Goal: Task Accomplishment & Management: Complete application form

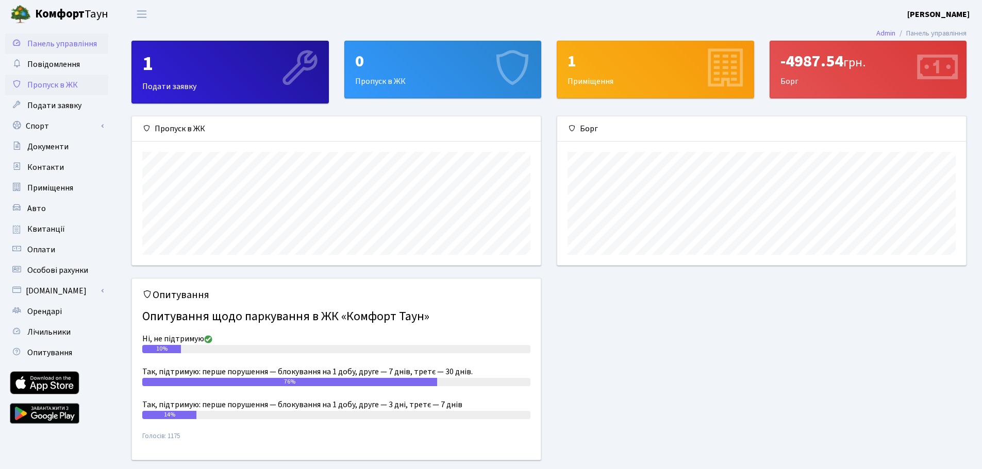
scroll to position [149, 409]
click at [72, 89] on span "Пропуск в ЖК" at bounding box center [52, 84] width 51 height 11
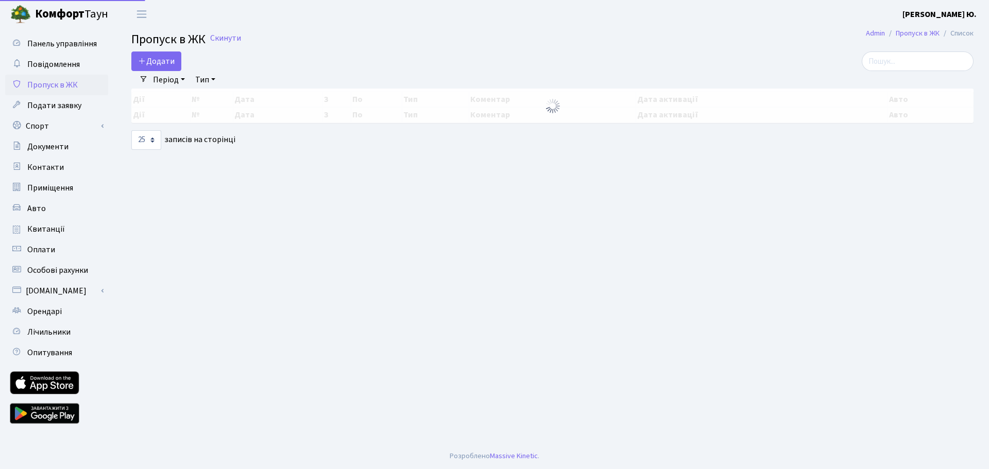
select select "25"
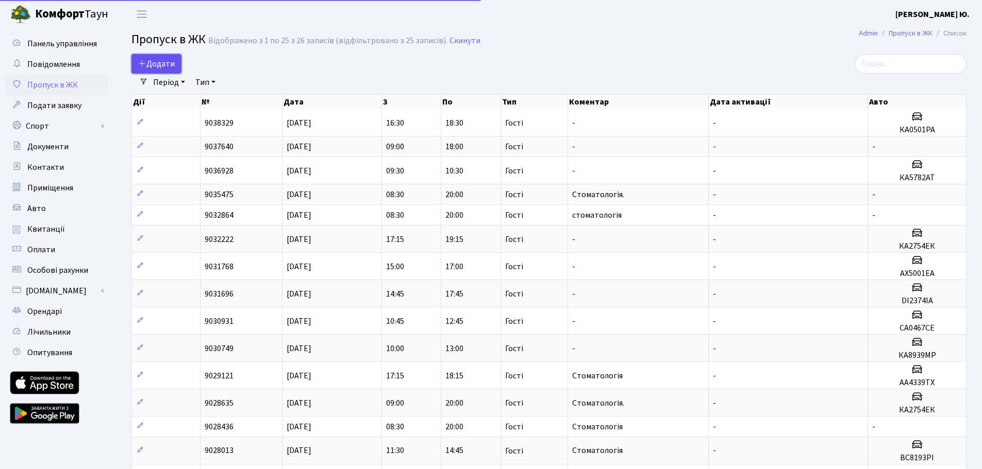
click at [166, 66] on span "Додати" at bounding box center [156, 63] width 37 height 11
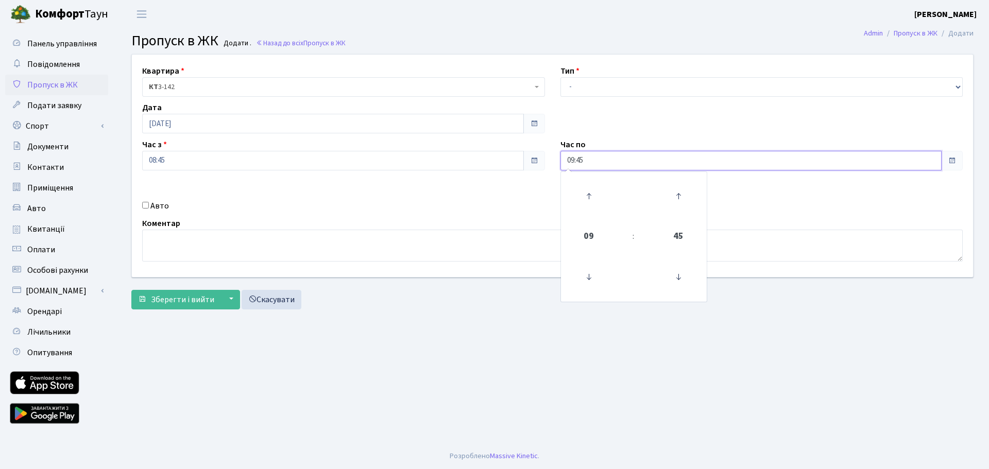
drag, startPoint x: 597, startPoint y: 160, endPoint x: 547, endPoint y: 161, distance: 50.5
click at [547, 162] on div "Квартира <b>КТ</b>&nbsp;&nbsp;&nbsp;&nbsp;3-142 КТ 3-142 Тип - Доставка Таксі Г…" at bounding box center [552, 166] width 857 height 223
type input "18:00"
click at [591, 92] on select "- Доставка Таксі Гості Сервіс" at bounding box center [762, 87] width 403 height 20
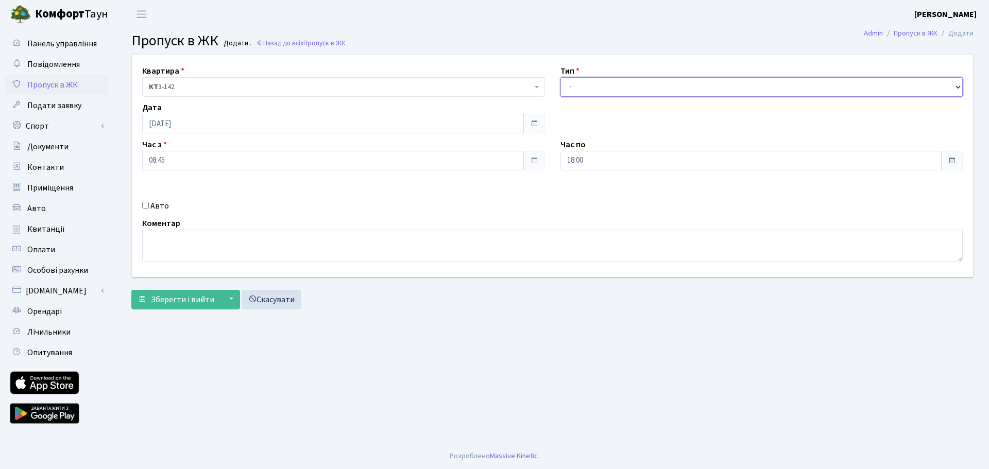
select select "3"
click at [561, 77] on select "- Доставка Таксі Гості Сервіс" at bounding box center [762, 87] width 403 height 20
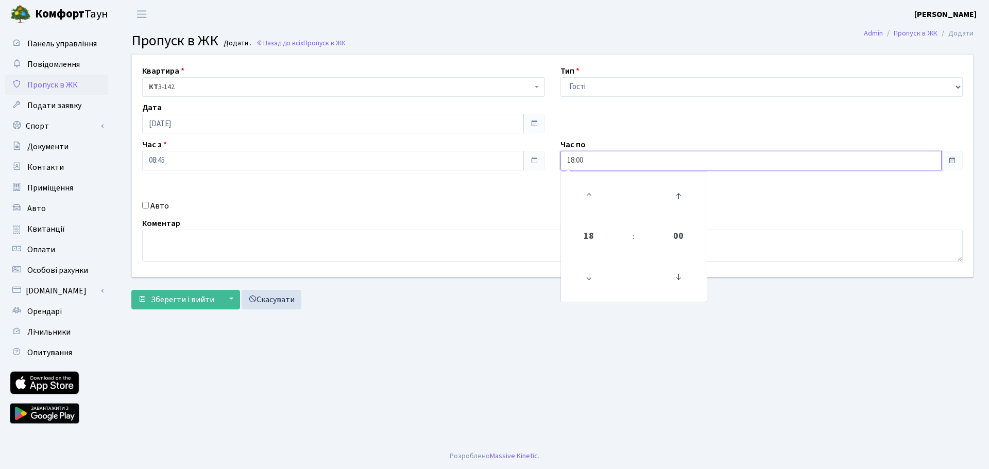
drag, startPoint x: 587, startPoint y: 161, endPoint x: 554, endPoint y: 162, distance: 33.5
click at [554, 163] on div "Час по 18:00 18 : 00 00 01 02 03 04 05 06 07 08 09 10 11 12 13 14 15 16 17 18 1…" at bounding box center [762, 155] width 418 height 32
type input "20:00"
click at [212, 245] on textarea at bounding box center [552, 246] width 821 height 32
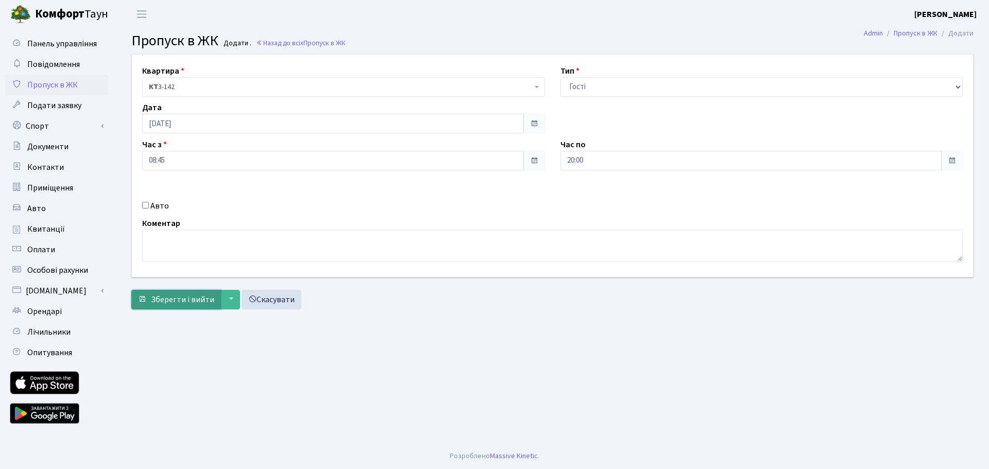
click at [187, 301] on span "Зберегти і вийти" at bounding box center [182, 299] width 63 height 11
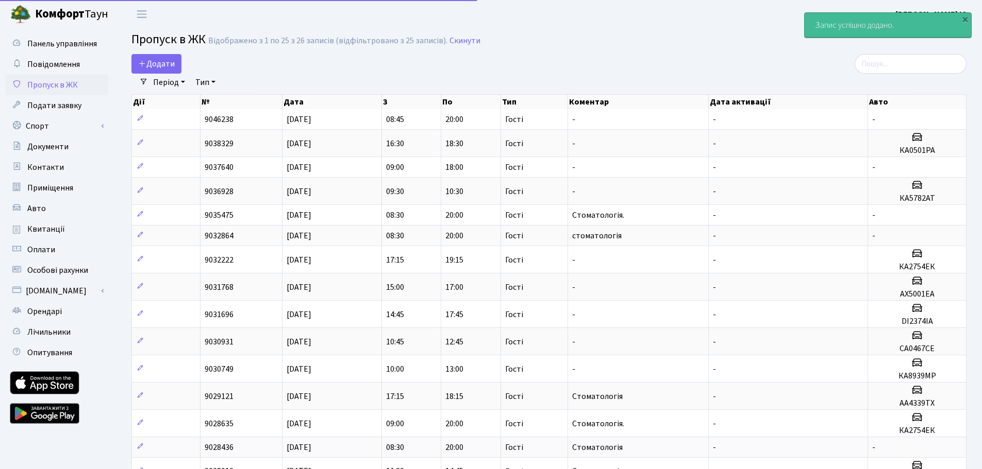
select select "25"
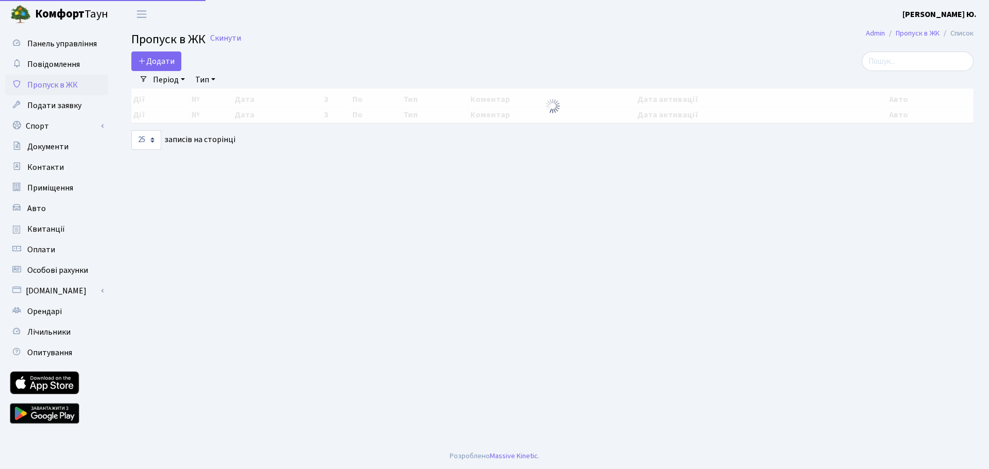
select select "25"
